Goal: Task Accomplishment & Management: Complete application form

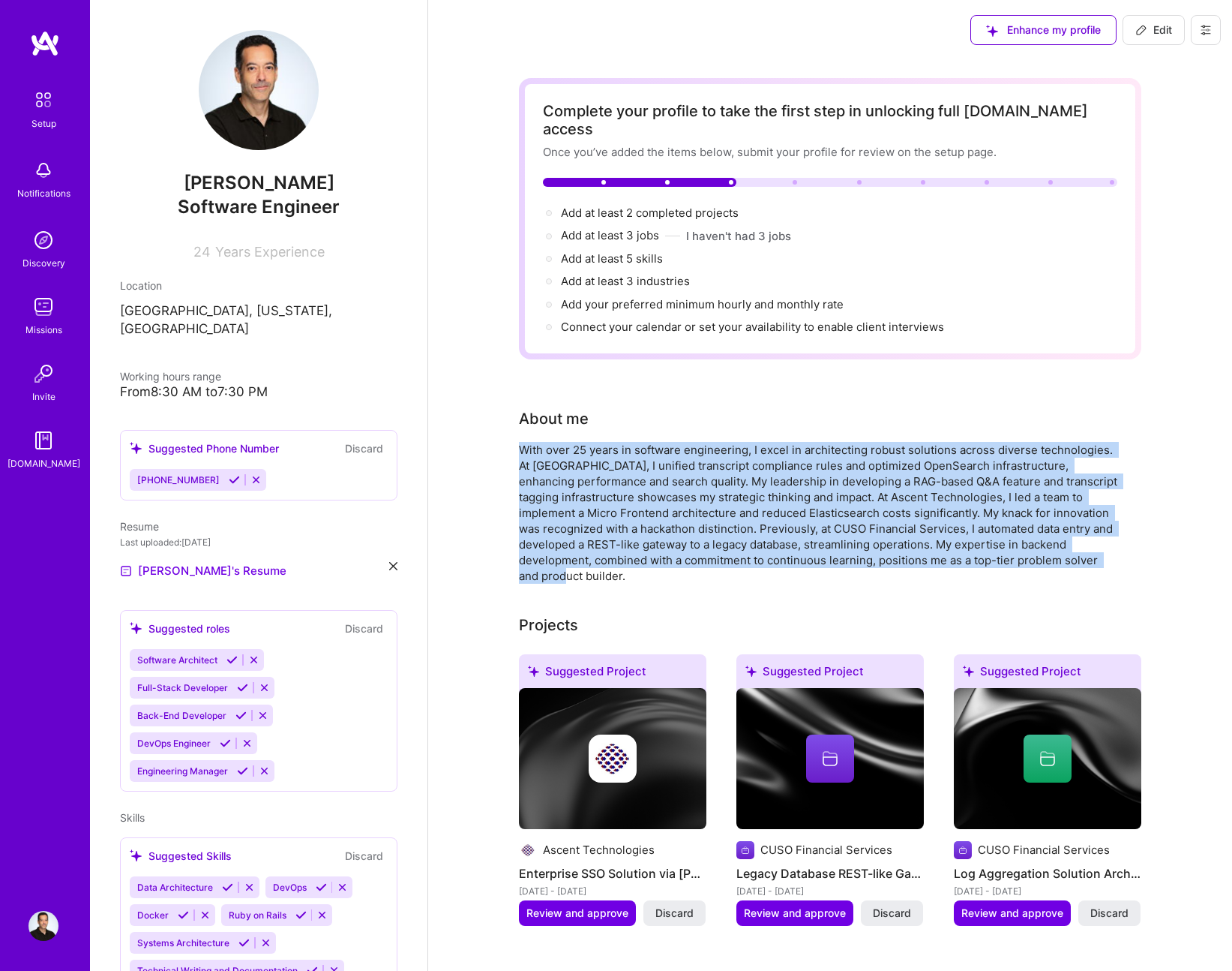
drag, startPoint x: 570, startPoint y: 555, endPoint x: 499, endPoint y: 435, distance: 139.4
copy div "With over 25 years in software engineering, I excel in architecting robust solu…"
click at [760, 481] on div "With over 25 years in software engineering, I excel in architecting robust solu…" at bounding box center [818, 513] width 600 height 142
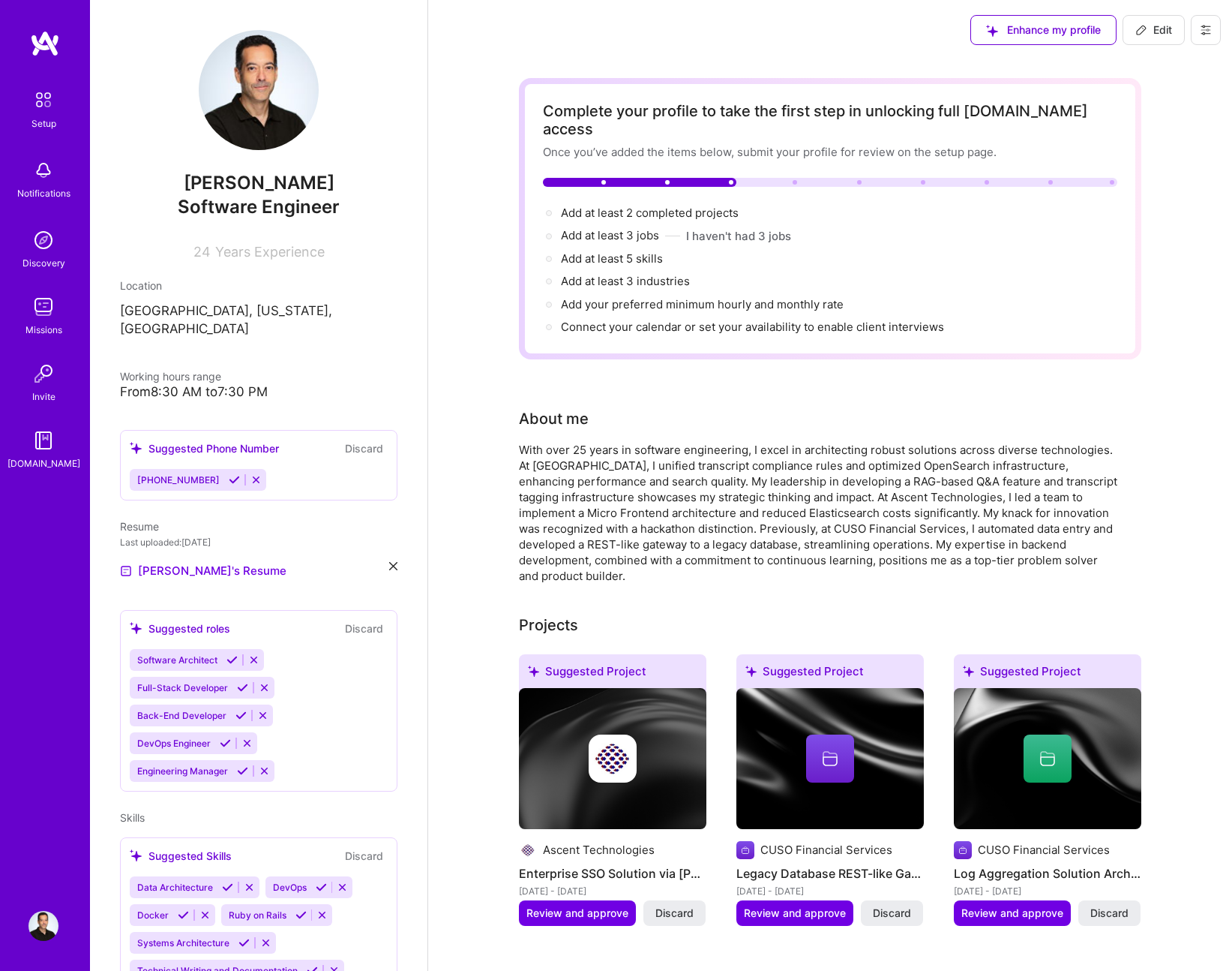
click at [752, 493] on div "With over 25 years in software engineering, I excel in architecting robust solu…" at bounding box center [818, 513] width 600 height 142
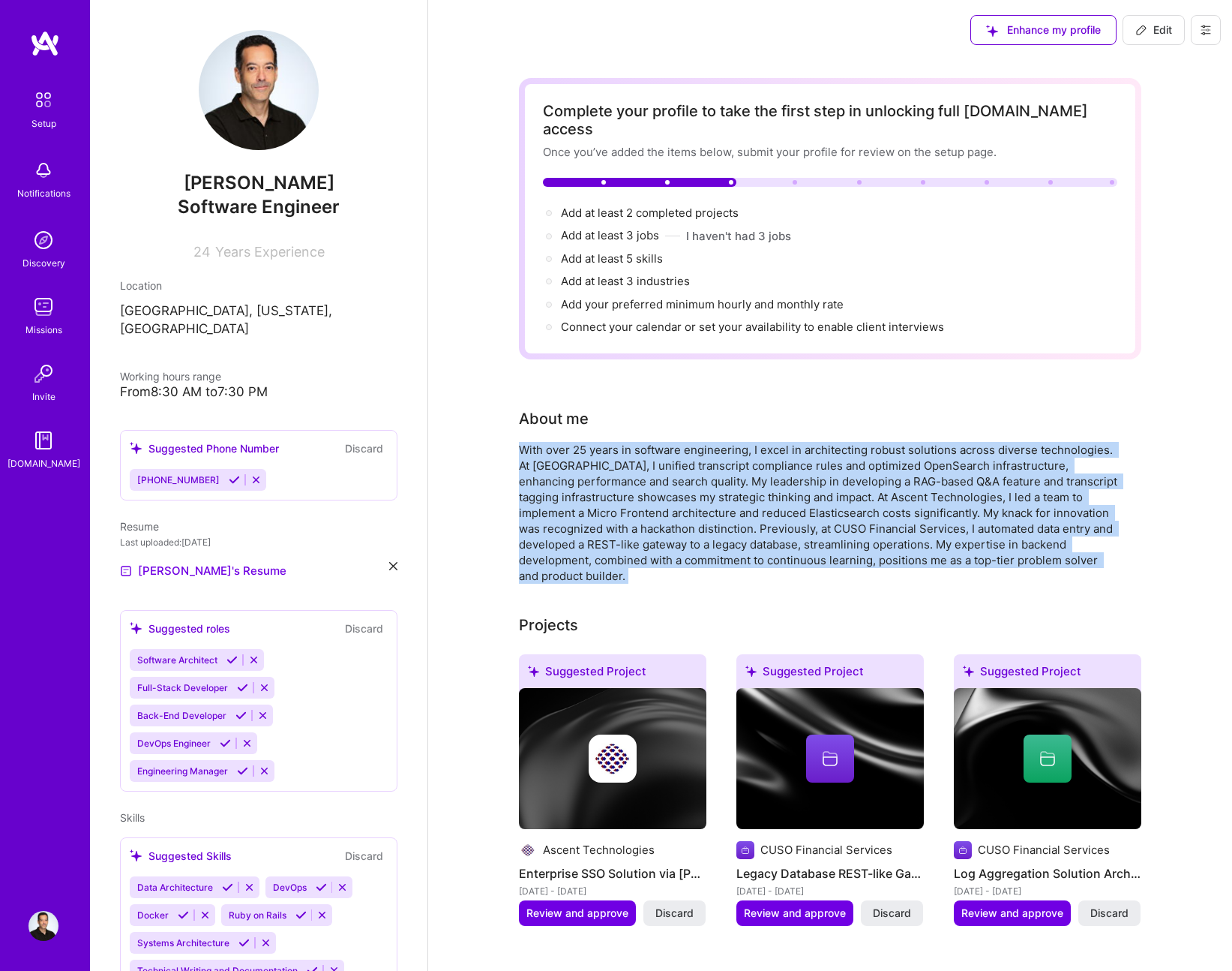
click at [752, 493] on div "With over 25 years in software engineering, I excel in architecting robust solu…" at bounding box center [818, 513] width 600 height 142
click at [706, 480] on div "With over 25 years in software engineering, I excel in architecting robust solu…" at bounding box center [818, 513] width 600 height 142
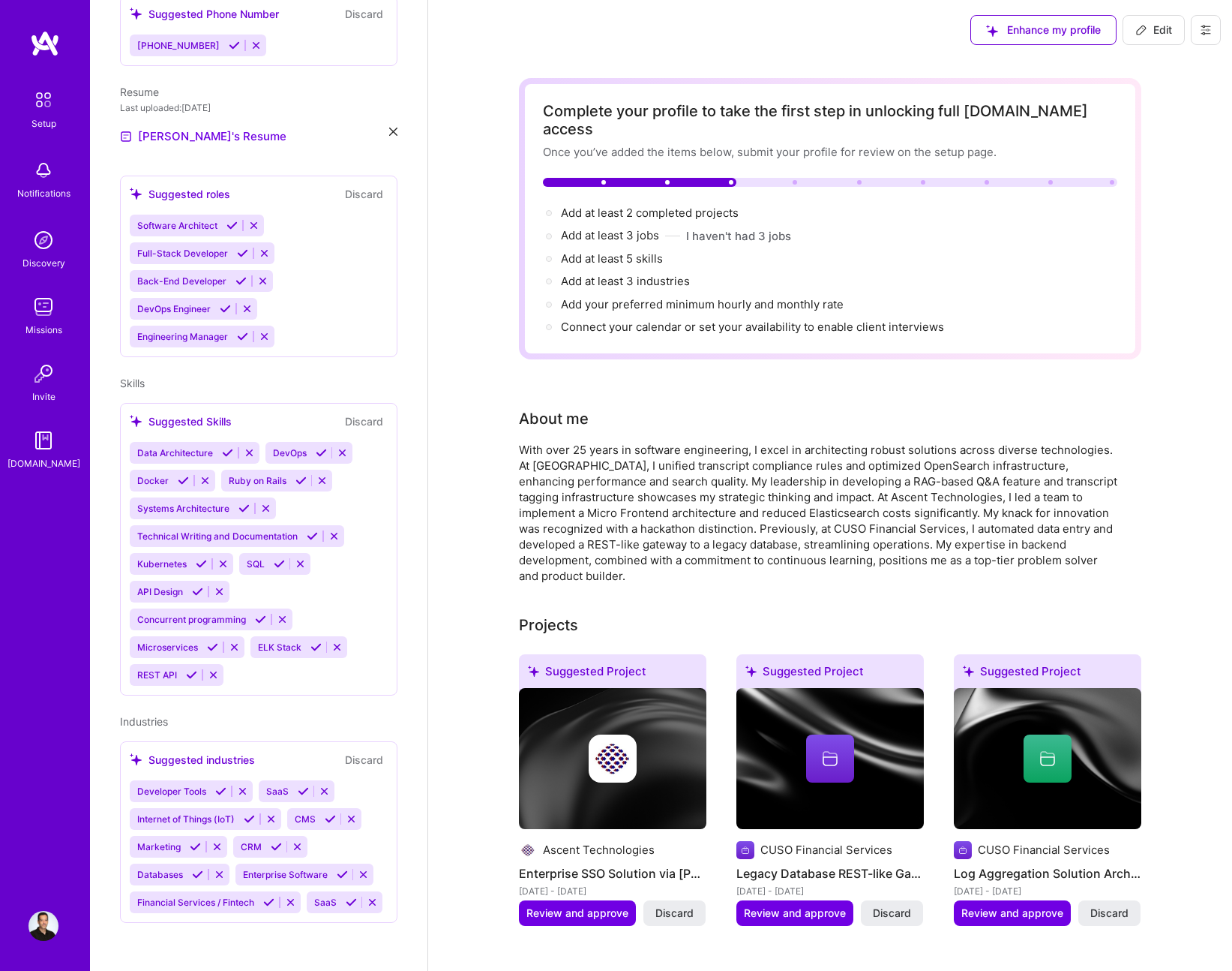
click at [556, 407] on div "About me" at bounding box center [554, 418] width 70 height 22
click at [573, 442] on div "With over 25 years in software engineering, I excel in architecting robust solu…" at bounding box center [818, 513] width 600 height 142
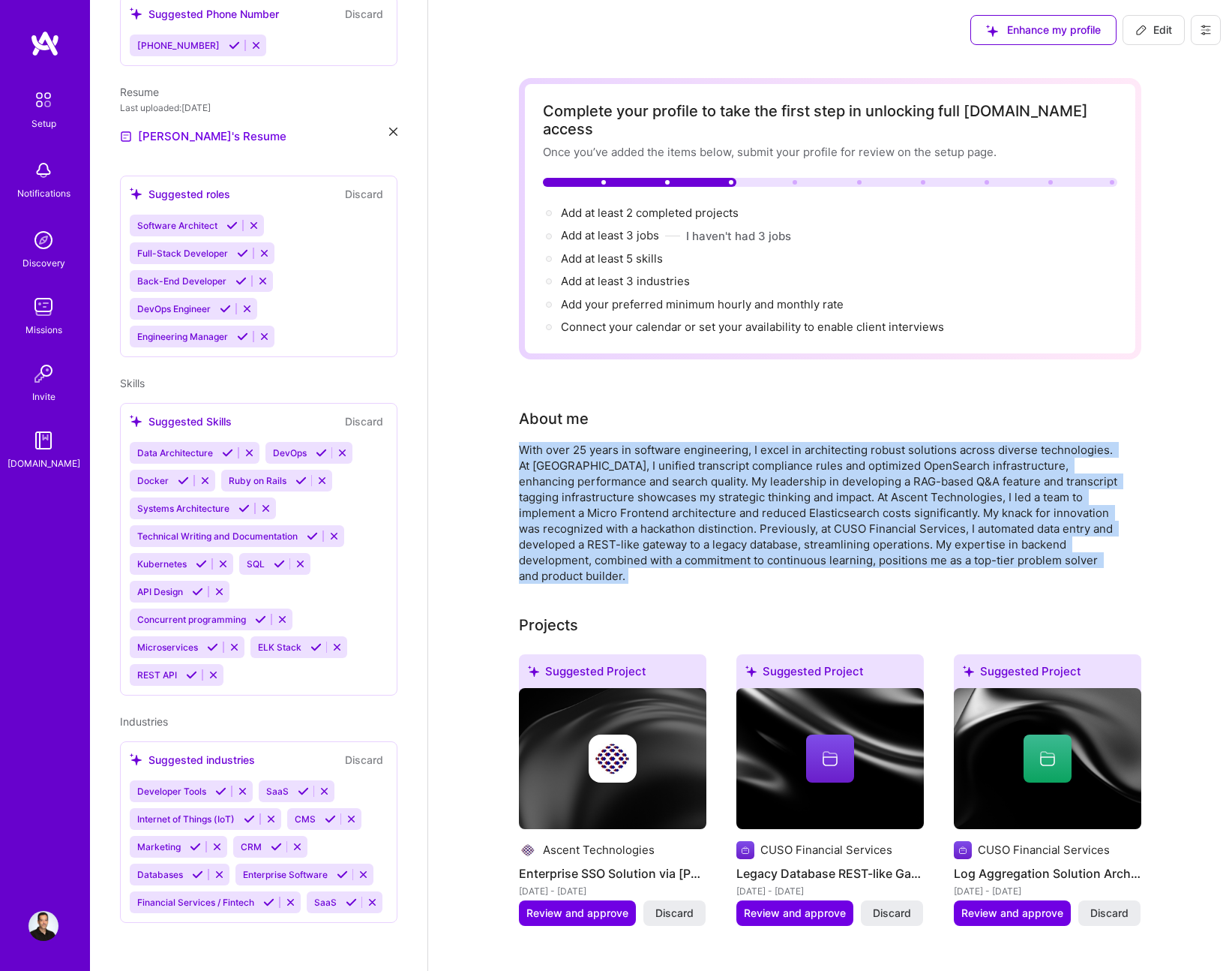
click at [573, 442] on div "With over 25 years in software engineering, I excel in architecting robust solu…" at bounding box center [818, 513] width 600 height 142
click at [1164, 30] on span "Edit" at bounding box center [1154, 30] width 37 height 15
select select "US"
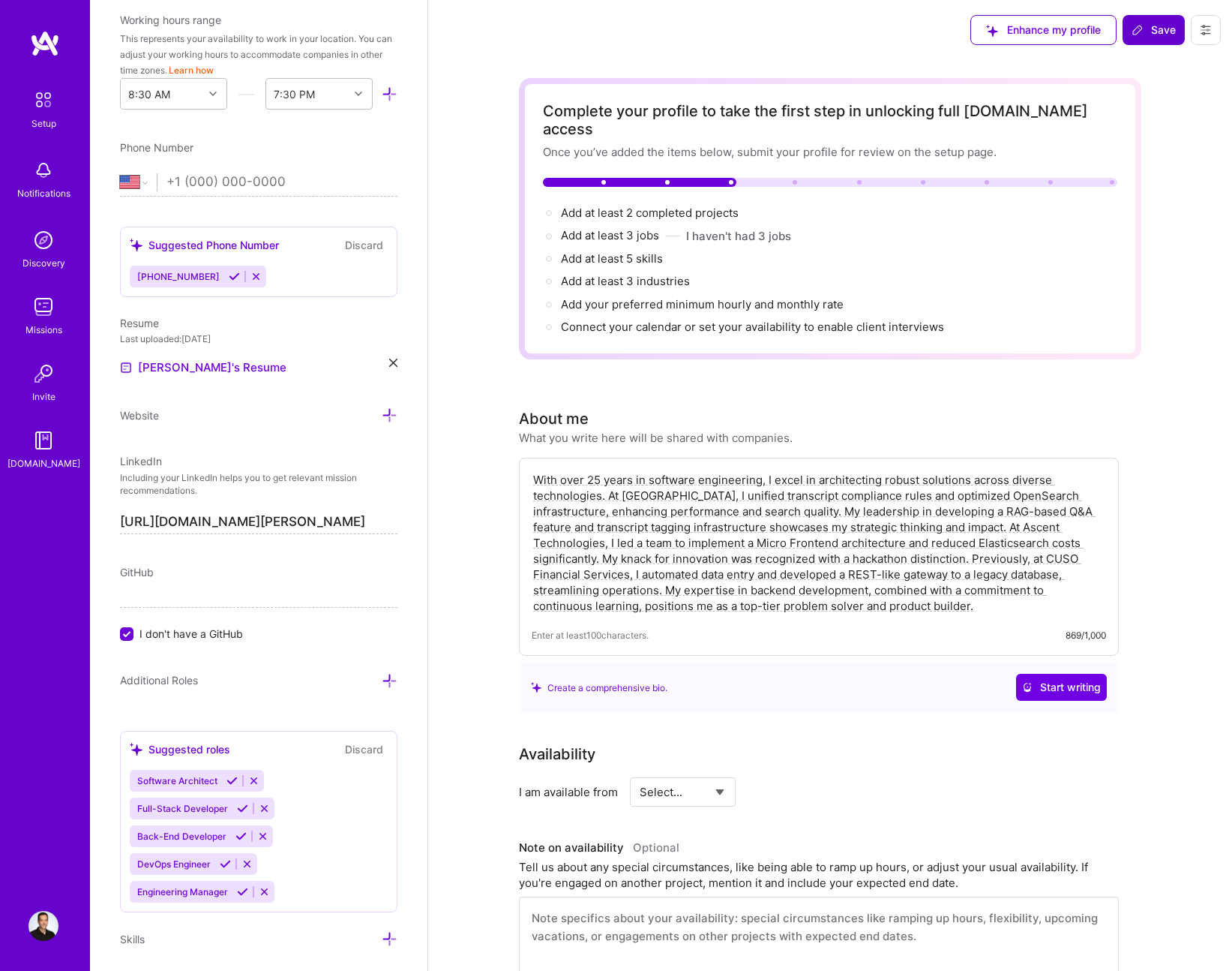
scroll to position [705, 0]
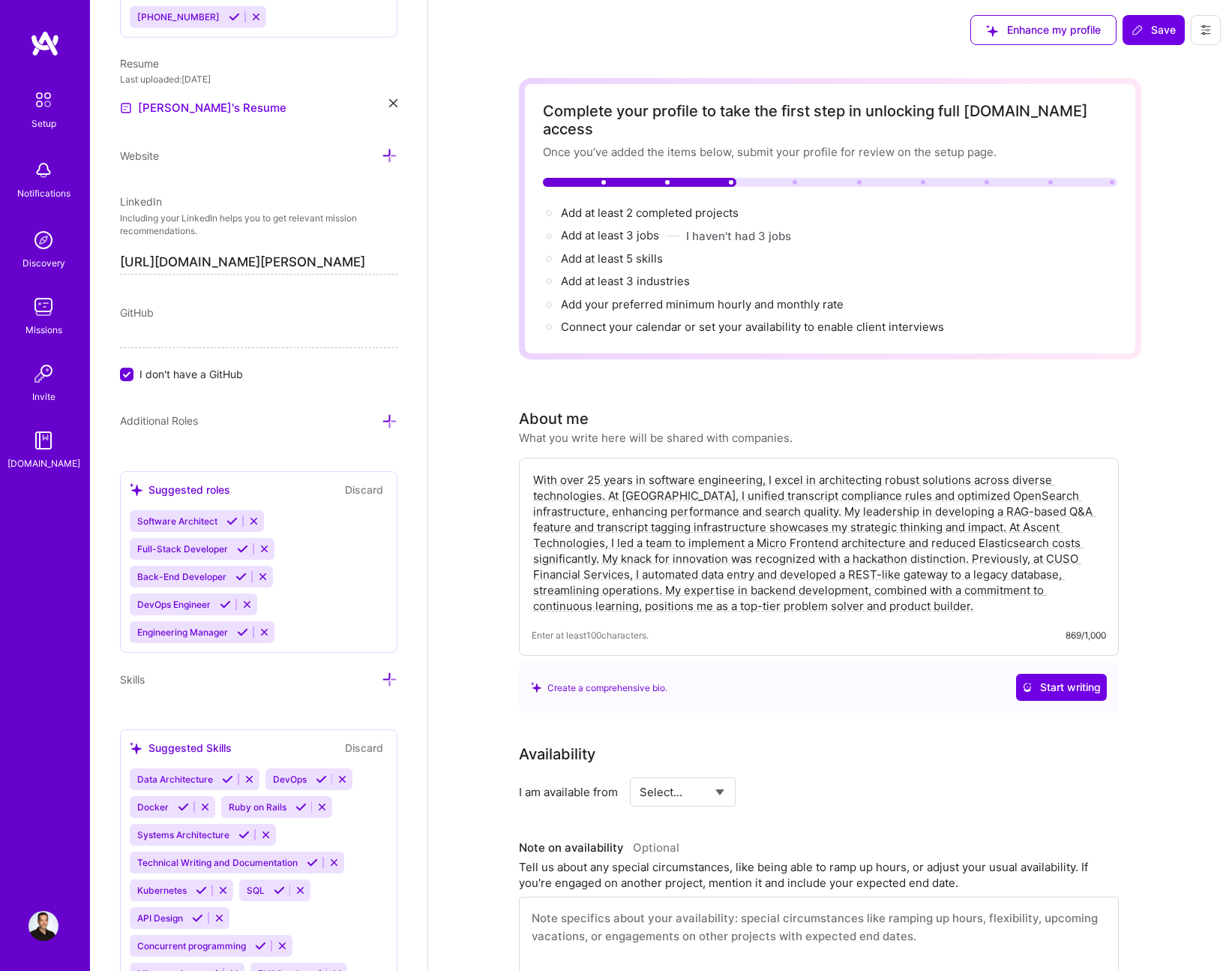
click at [756, 571] on textarea "With over 25 years in software engineering, I excel in architecting robust solu…" at bounding box center [819, 543] width 574 height 145
drag, startPoint x: 816, startPoint y: 592, endPoint x: 458, endPoint y: 454, distance: 383.7
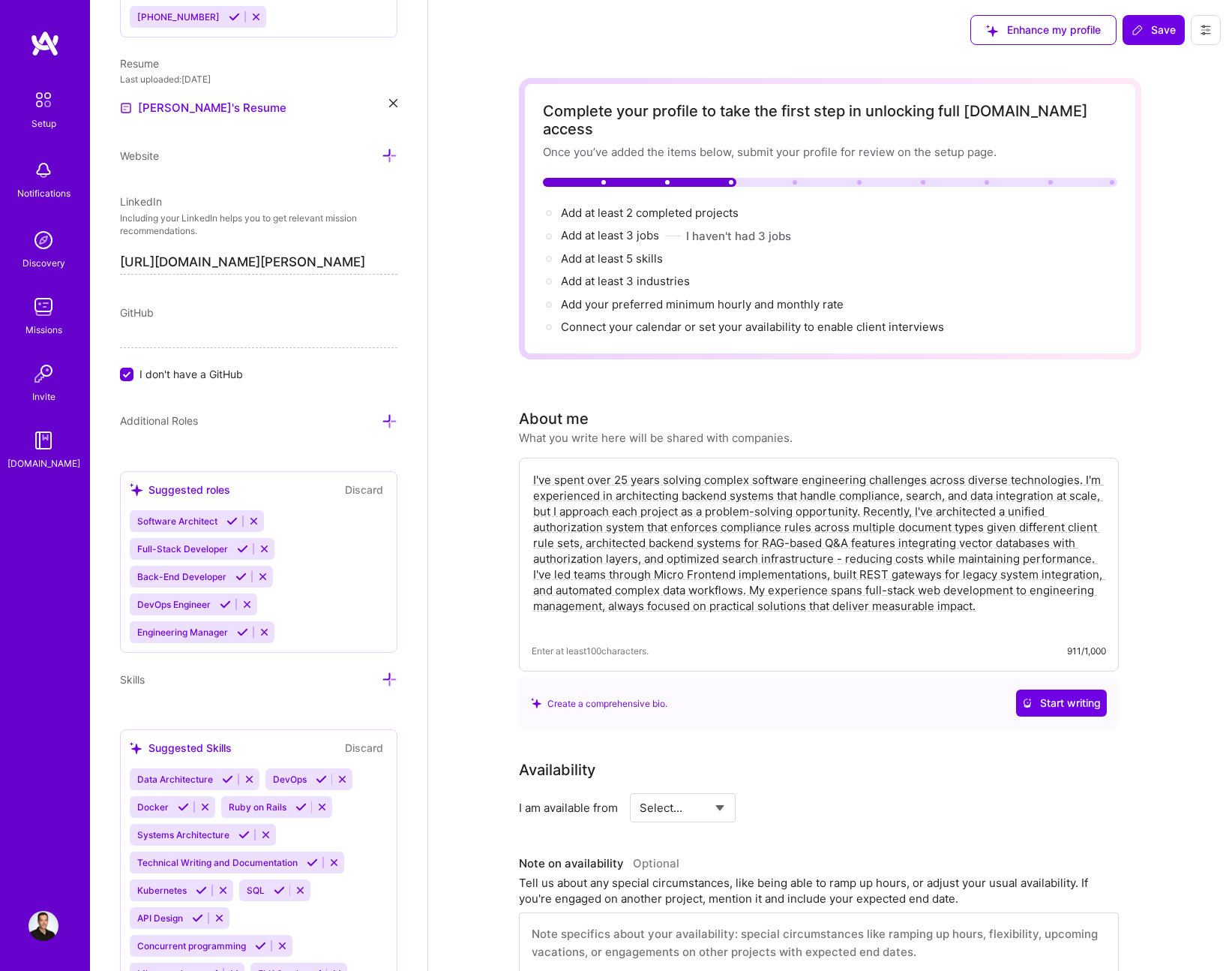
type textarea "I've spent over 25 years solving complex software engineering challenges across…"
click at [1107, 407] on div "About me What you write here will be shared with companies." at bounding box center [818, 426] width 600 height 38
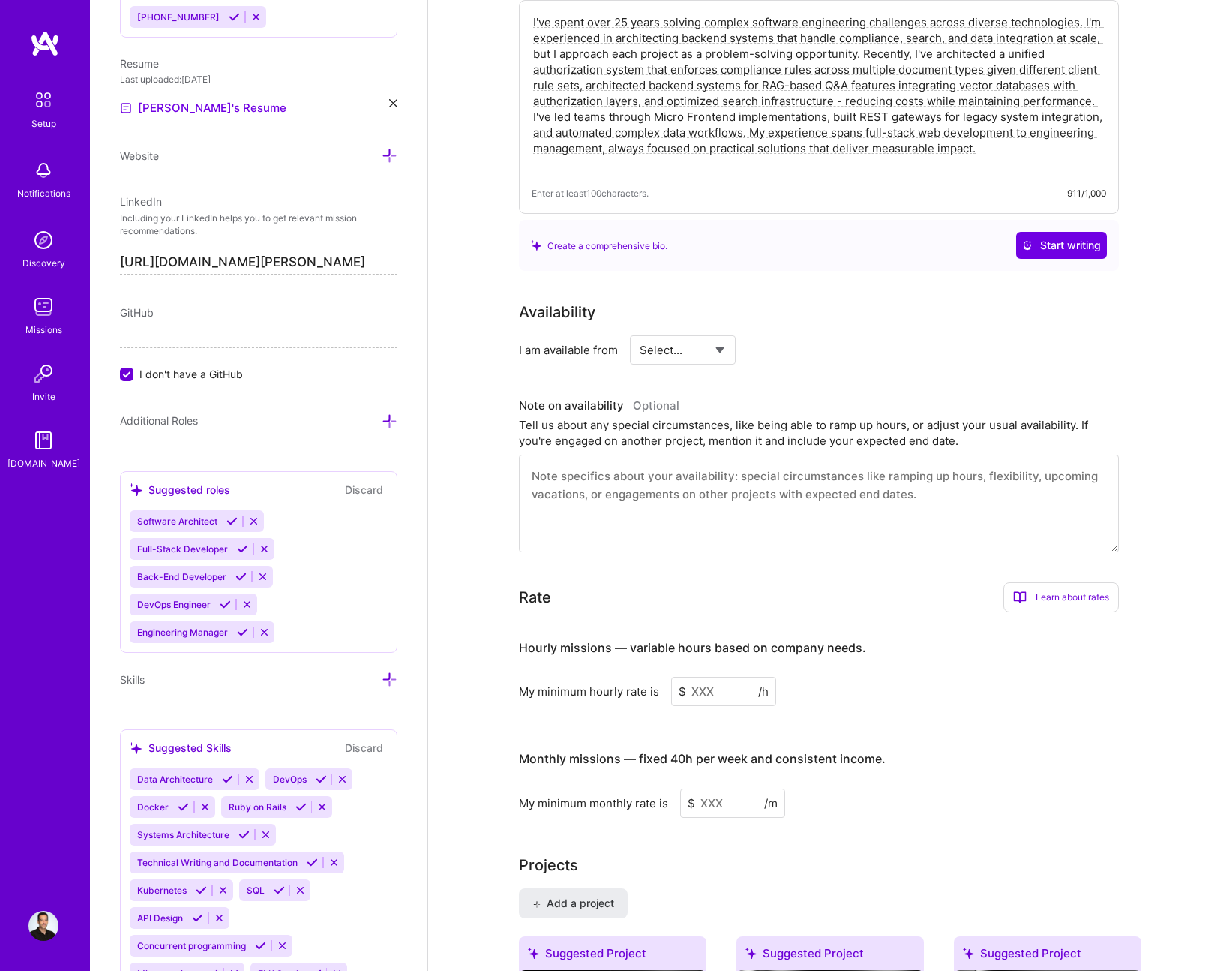
scroll to position [562, 0]
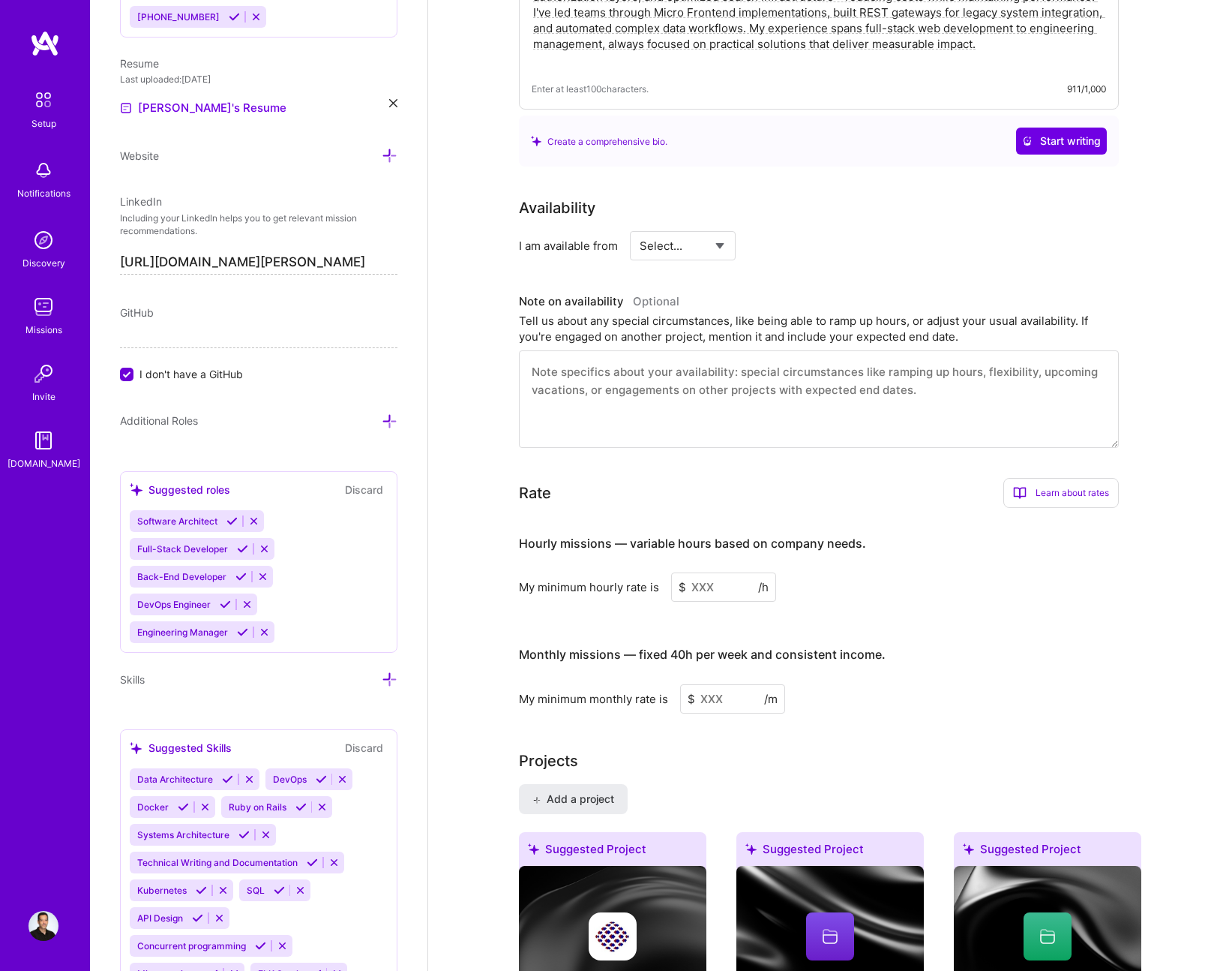
click at [713, 227] on select "Select... Right Now Future Date Not Available" at bounding box center [683, 246] width 87 height 38
select select "Right Now"
click at [639, 227] on select "Select... Right Now Future Date Not Available" at bounding box center [683, 246] width 87 height 38
click at [815, 231] on input at bounding box center [819, 245] width 90 height 29
click at [812, 231] on input at bounding box center [819, 245] width 90 height 29
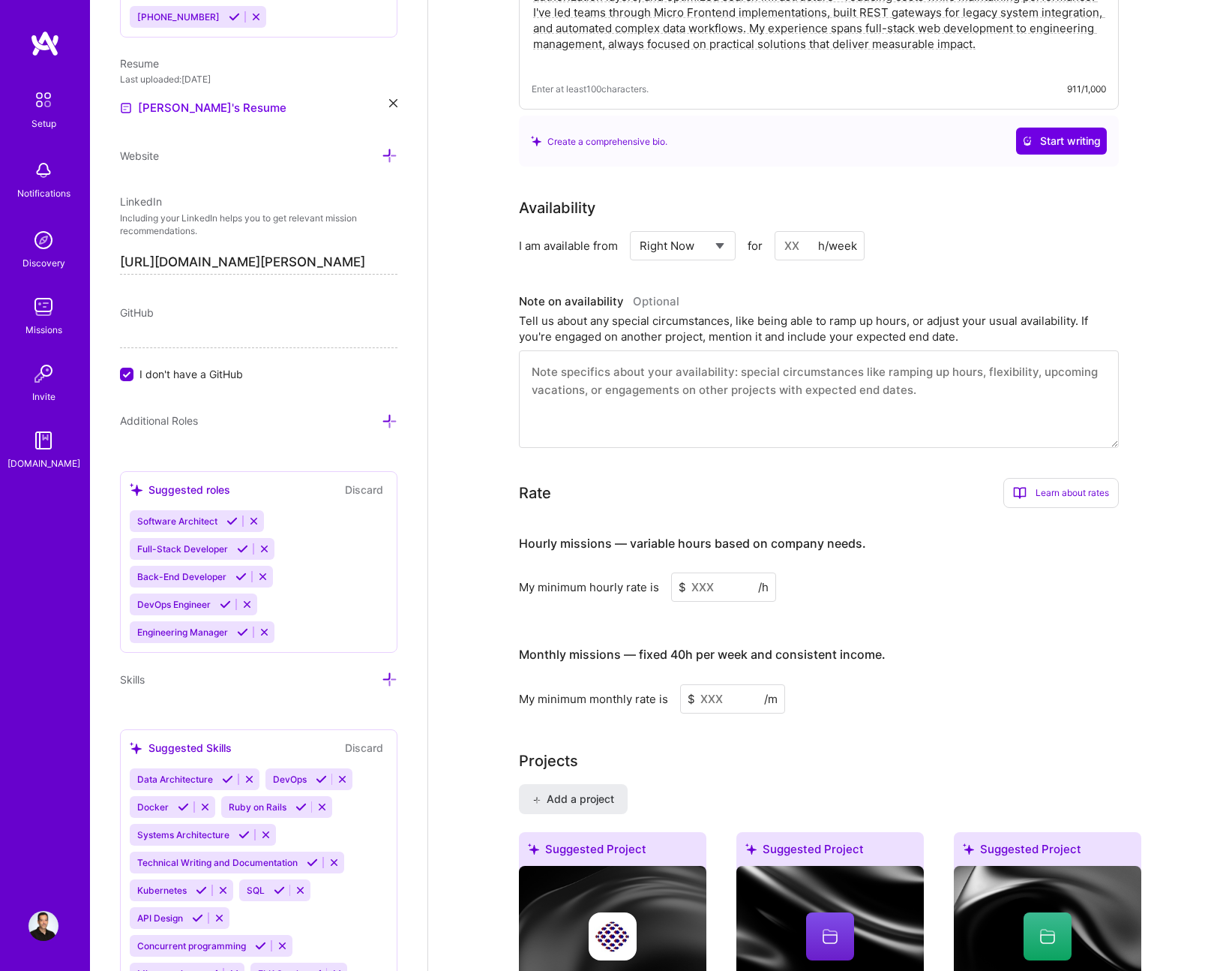
click at [1037, 478] on div "Learn about rates" at bounding box center [1061, 493] width 116 height 30
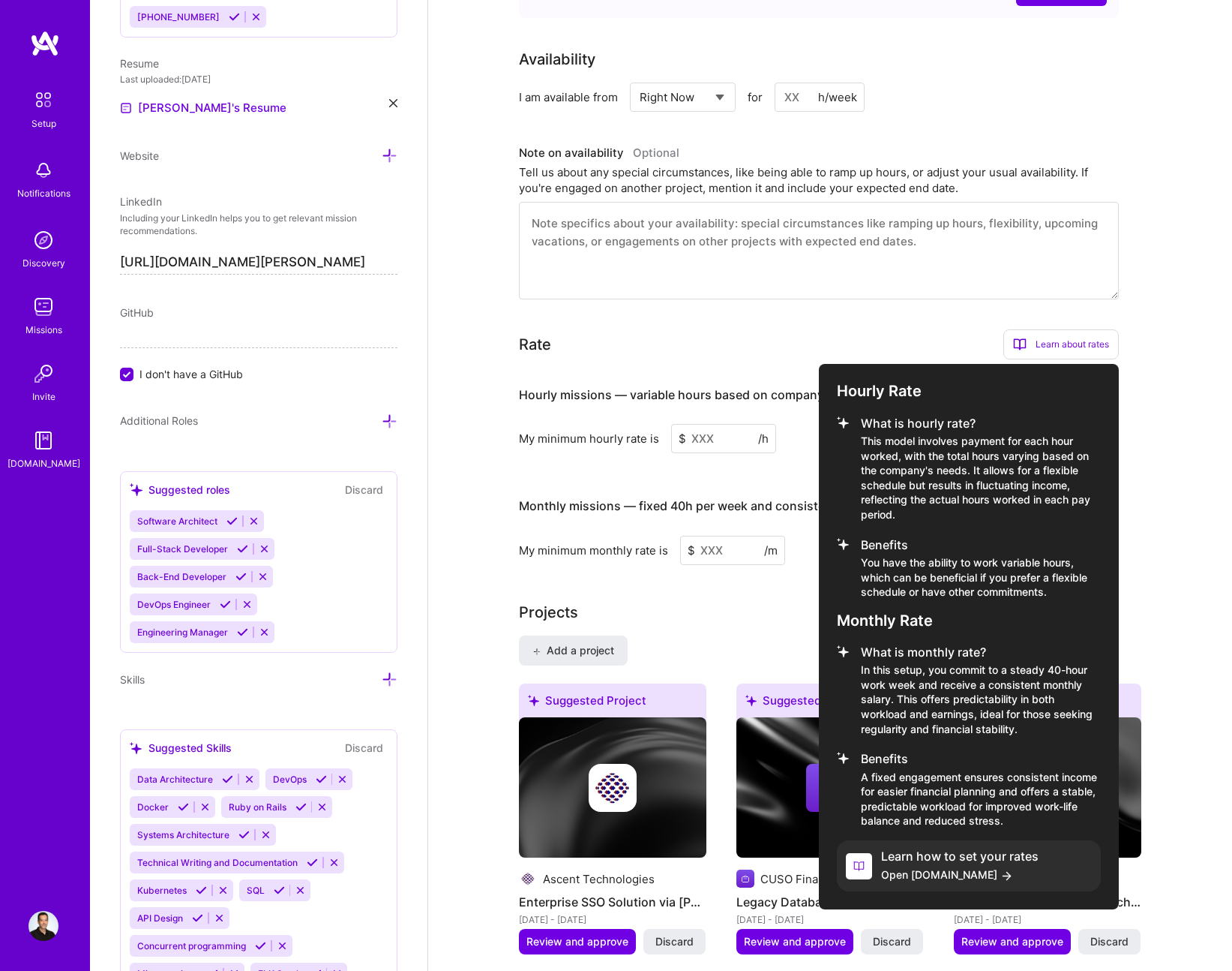
scroll to position [714, 0]
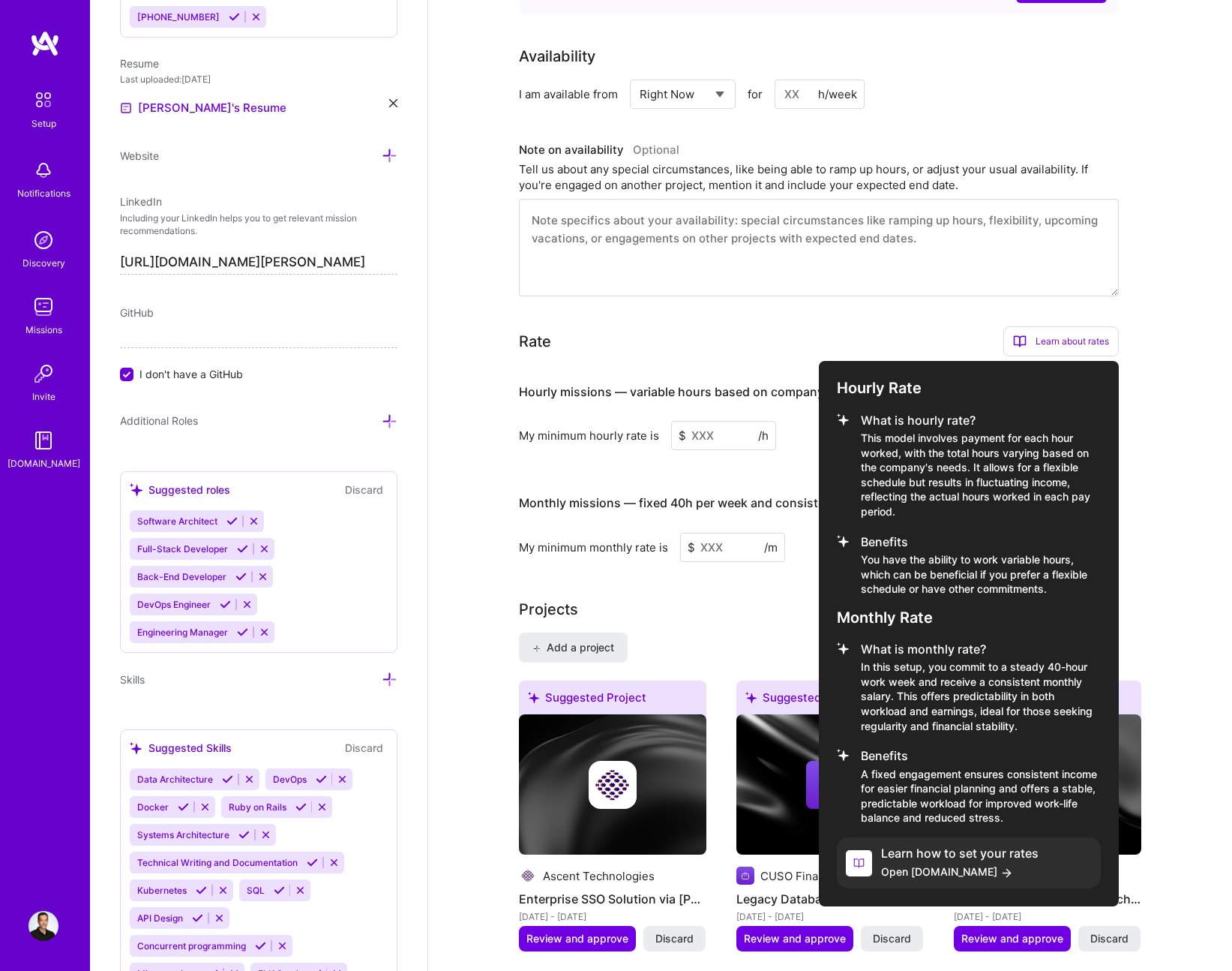
click at [940, 864] on span "Open [DOMAIN_NAME]" at bounding box center [959, 871] width 157 height 16
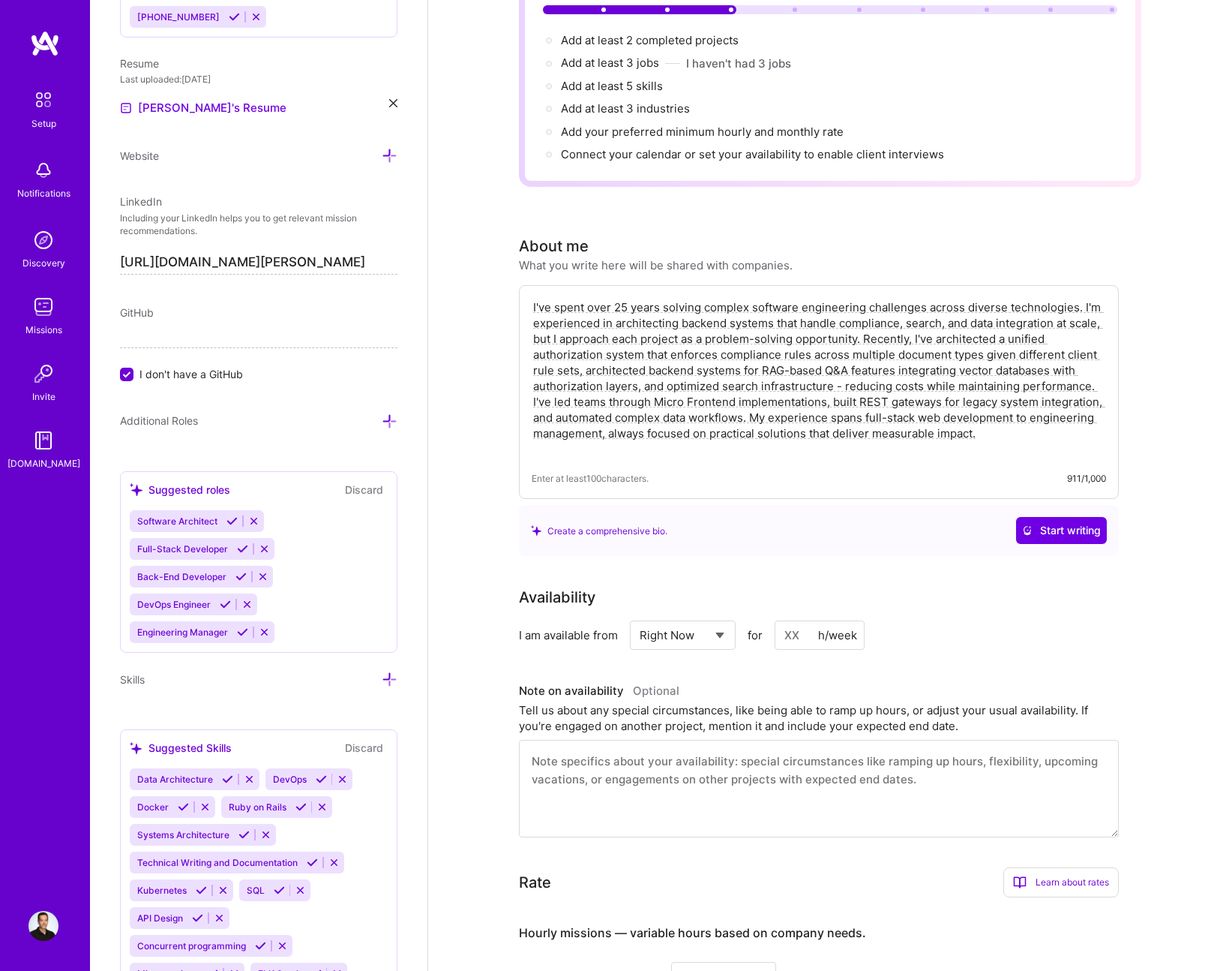
scroll to position [101, 0]
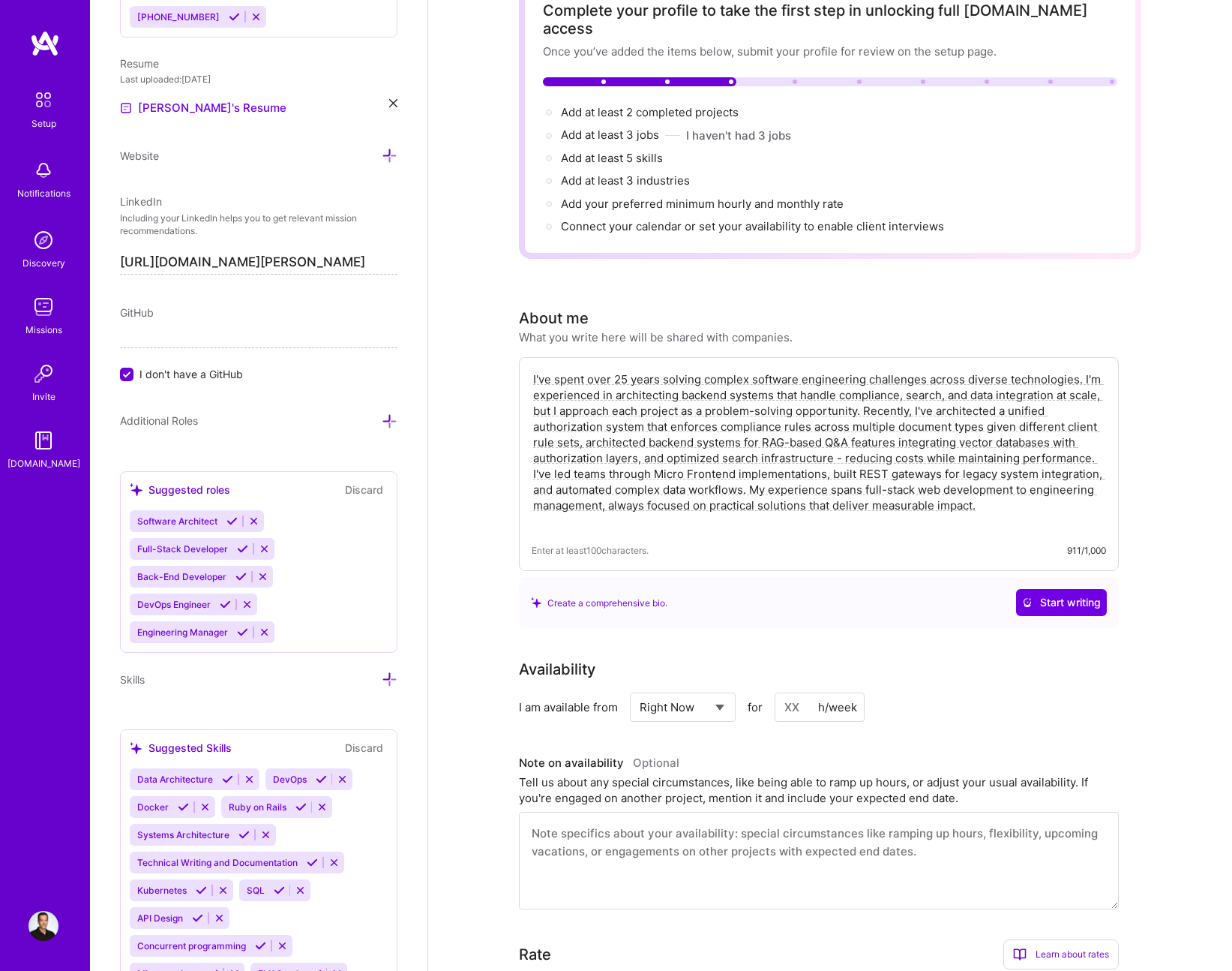
click at [777, 692] on input at bounding box center [819, 706] width 90 height 29
click at [792, 692] on input at bounding box center [819, 706] width 90 height 29
click at [799, 692] on input at bounding box center [819, 706] width 90 height 29
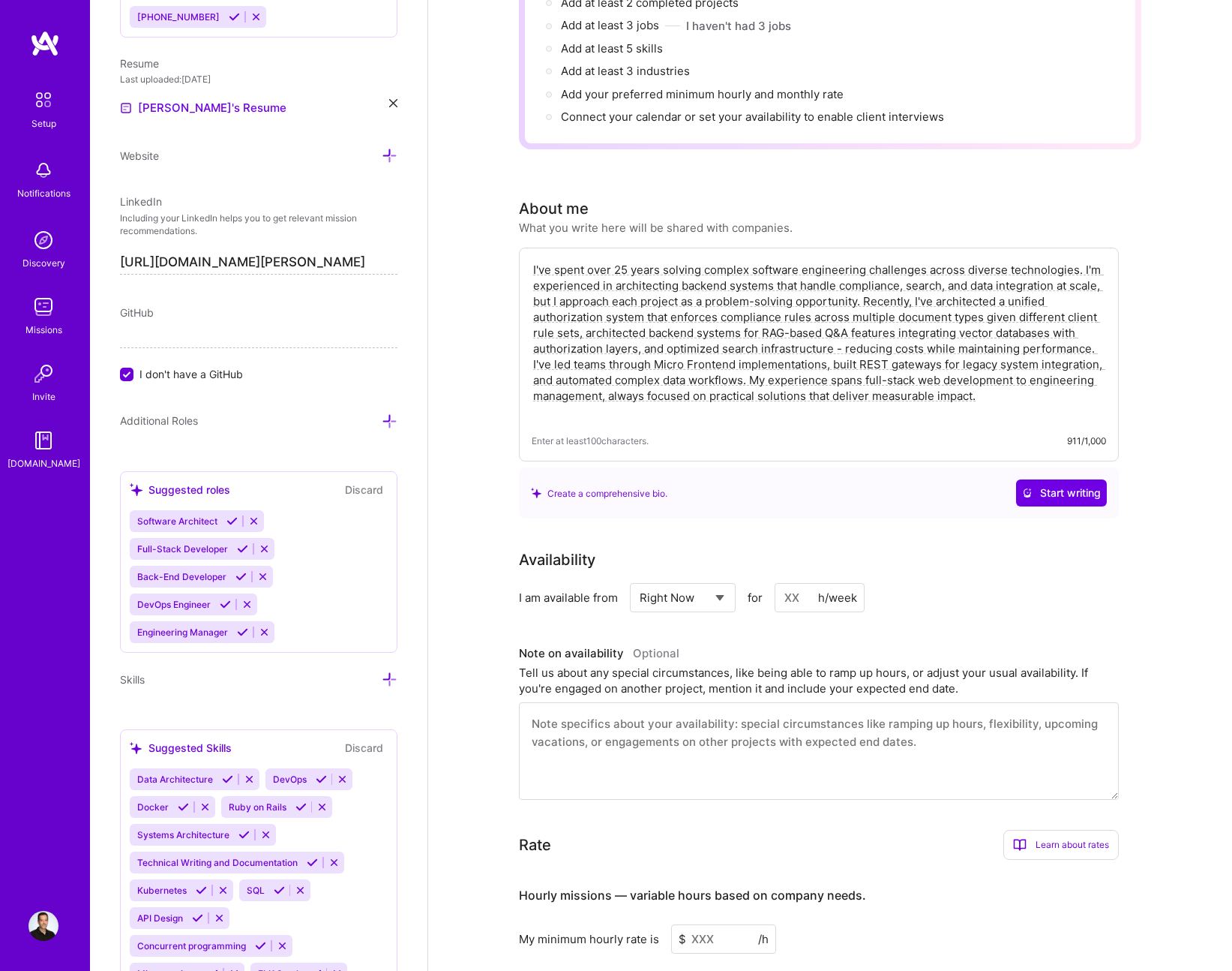
scroll to position [230, 0]
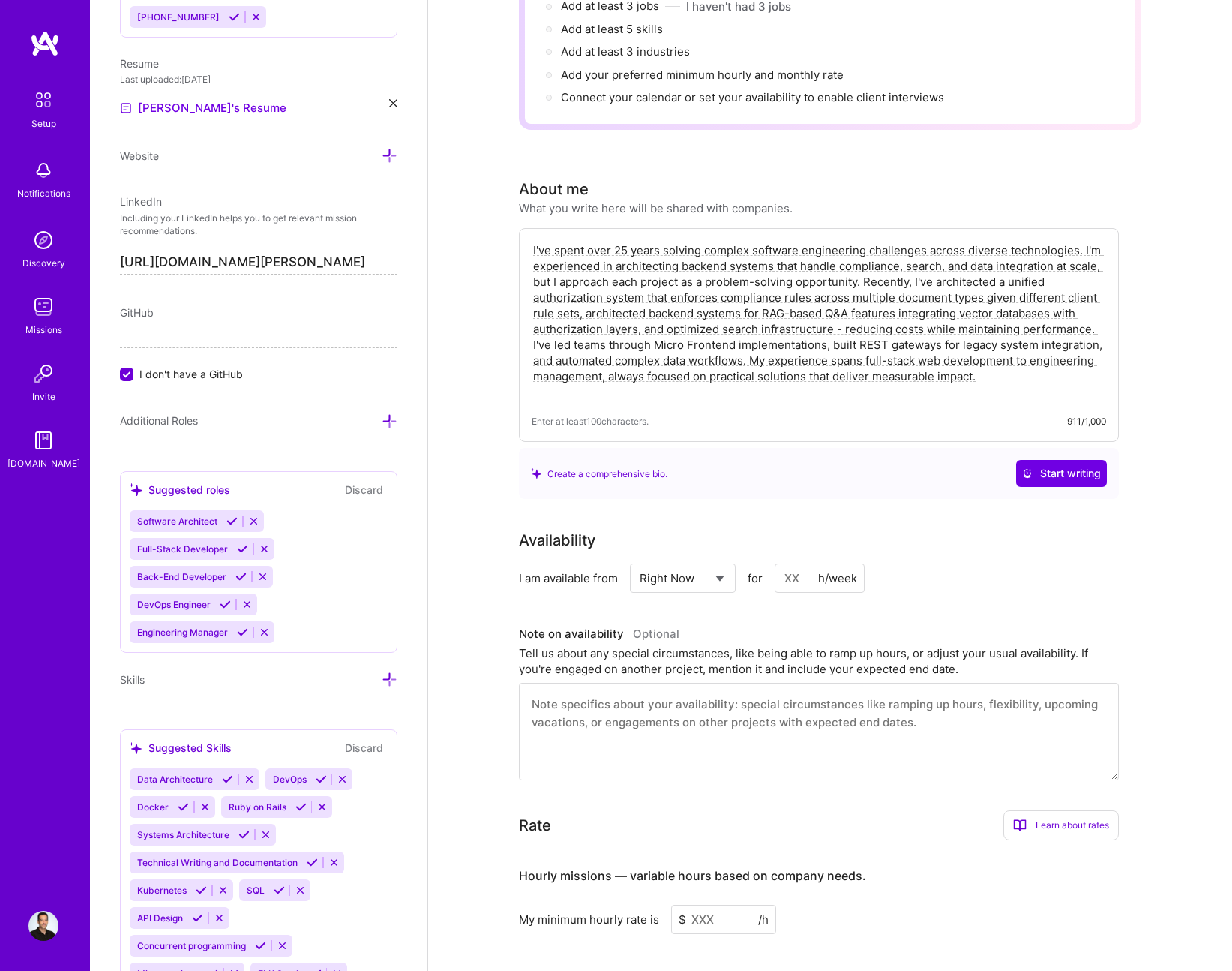
click at [862, 645] on div "Tell us about any special circumstances, like being able to ramp up hours, or a…" at bounding box center [818, 661] width 600 height 32
click at [926, 623] on h3 "Note on availability Optional" at bounding box center [818, 634] width 600 height 22
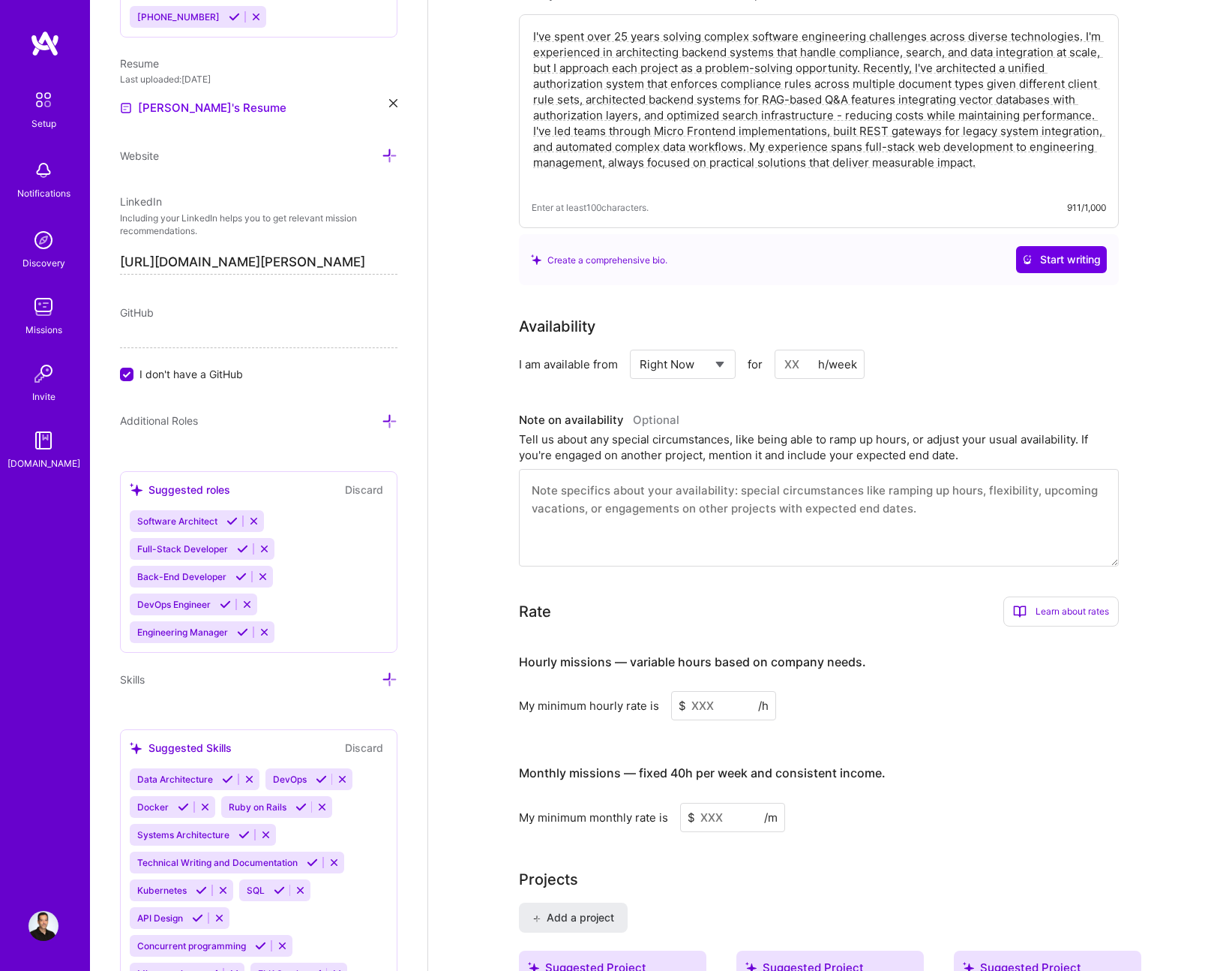
scroll to position [445, 0]
click at [713, 690] on input at bounding box center [723, 704] width 105 height 29
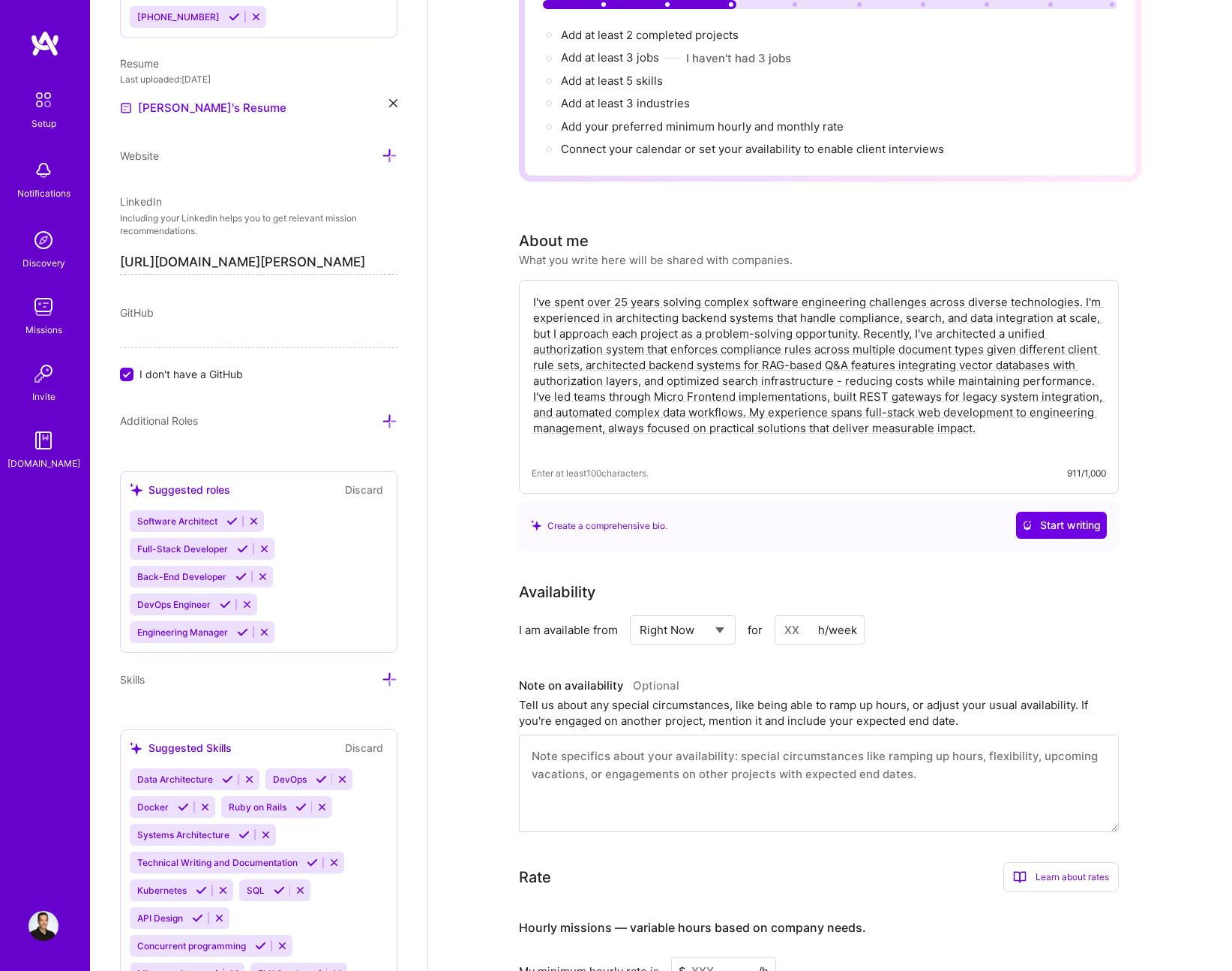
drag, startPoint x: 998, startPoint y: 413, endPoint x: 870, endPoint y: 313, distance: 162.4
click at [870, 313] on textarea "I've spent over 25 years solving complex software engineering challenges across…" at bounding box center [819, 372] width 574 height 161
click at [819, 344] on textarea "I've spent over 25 years solving complex software engineering challenges across…" at bounding box center [819, 372] width 574 height 161
click at [847, 362] on textarea "I've spent over 25 years solving complex software engineering challenges across…" at bounding box center [819, 372] width 574 height 161
